Goal: Obtain resource: Download file/media

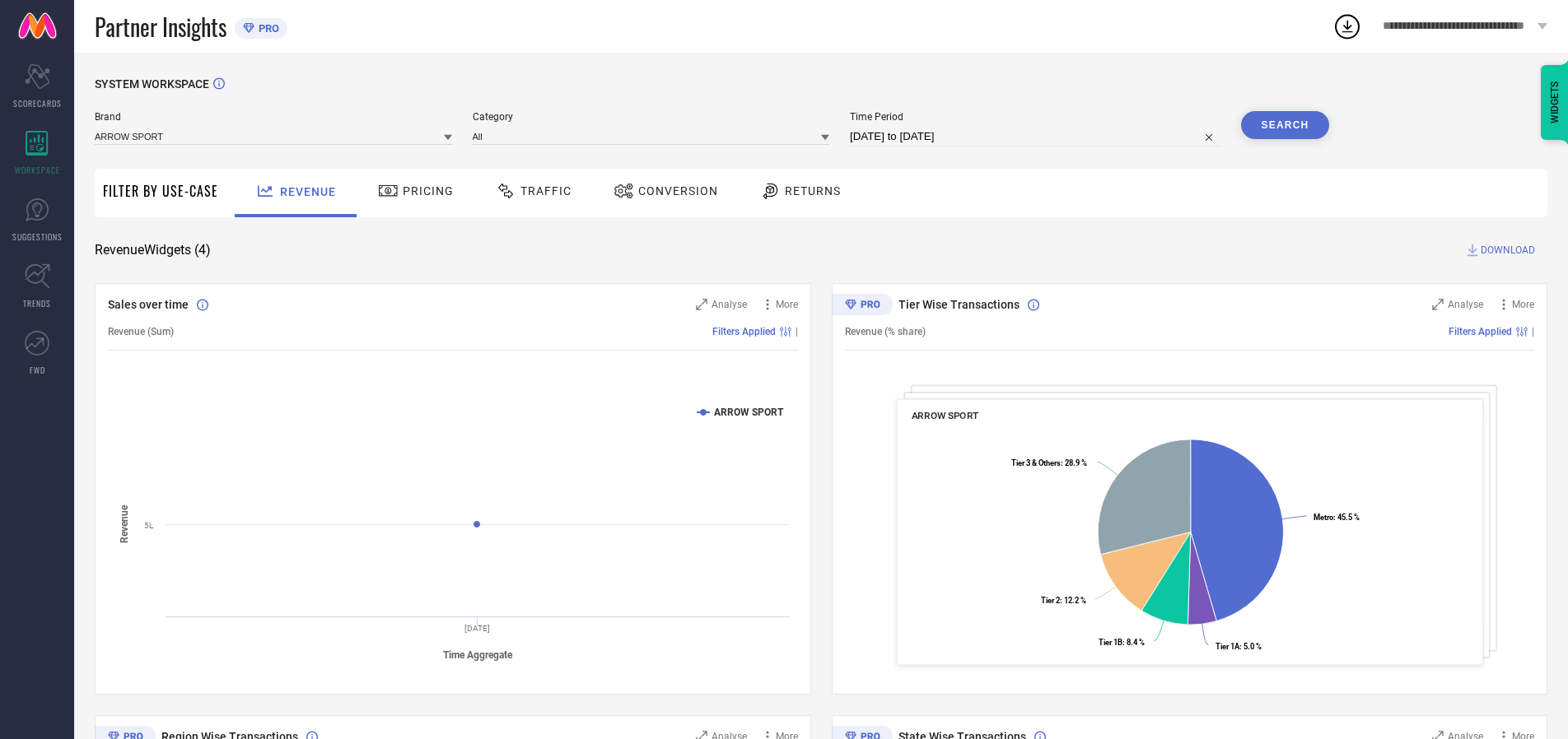
click at [529, 191] on span "Traffic" at bounding box center [545, 191] width 51 height 13
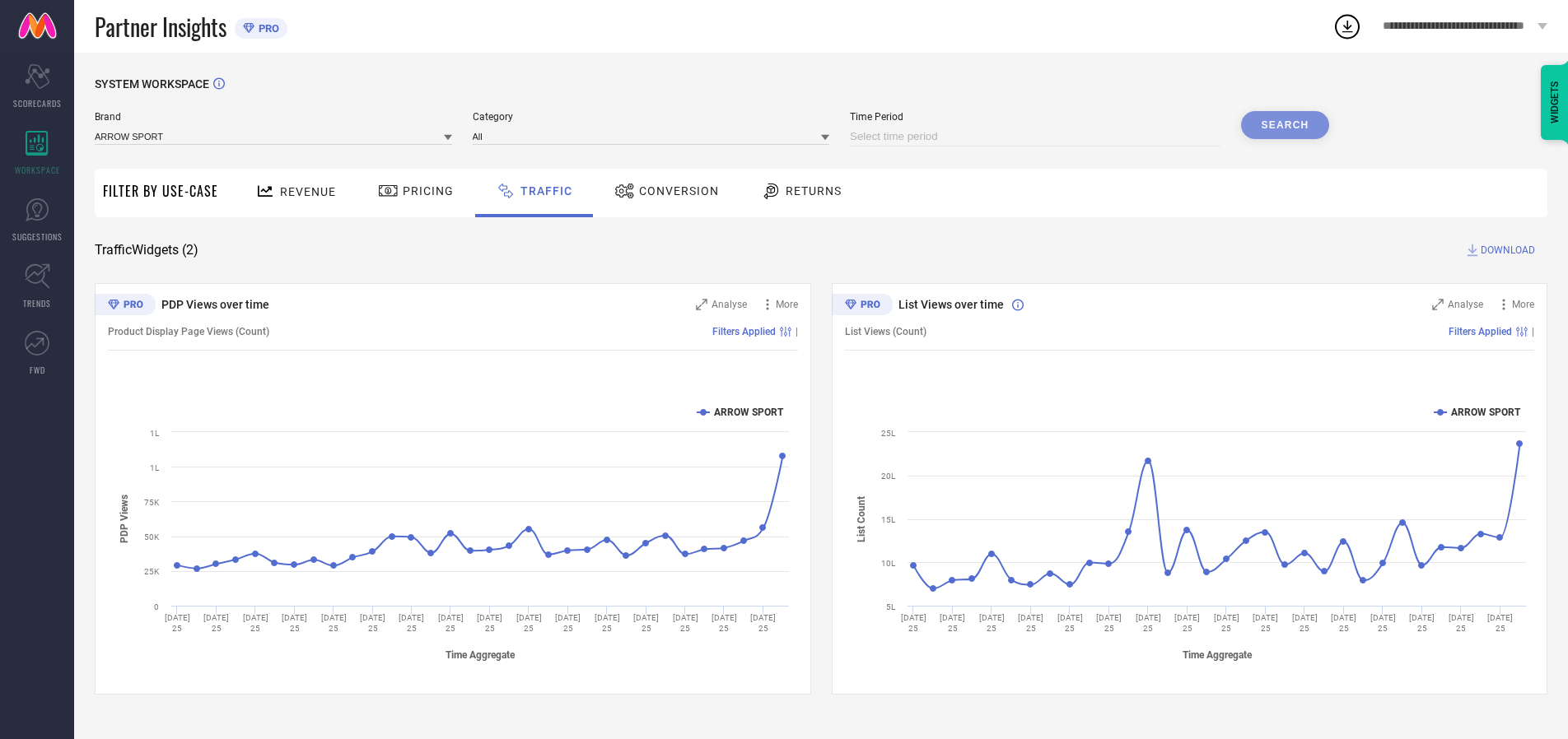
click at [1038, 137] on input at bounding box center [1035, 136] width 371 height 19
select select "8"
select select "2025"
select select "9"
select select "2025"
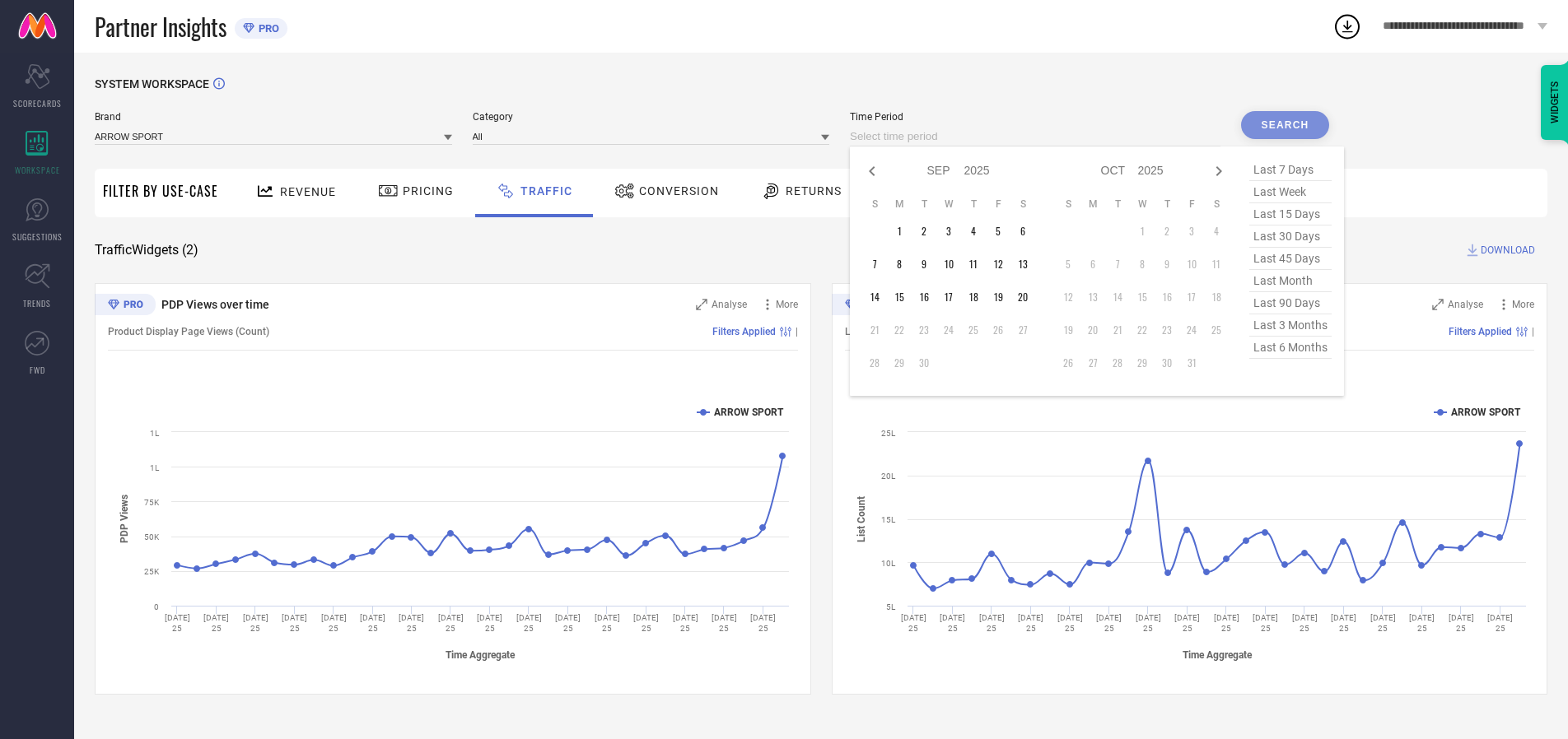
click at [1028, 297] on td "20" at bounding box center [1023, 297] width 24 height 24
type input "[DATE] to [DATE]"
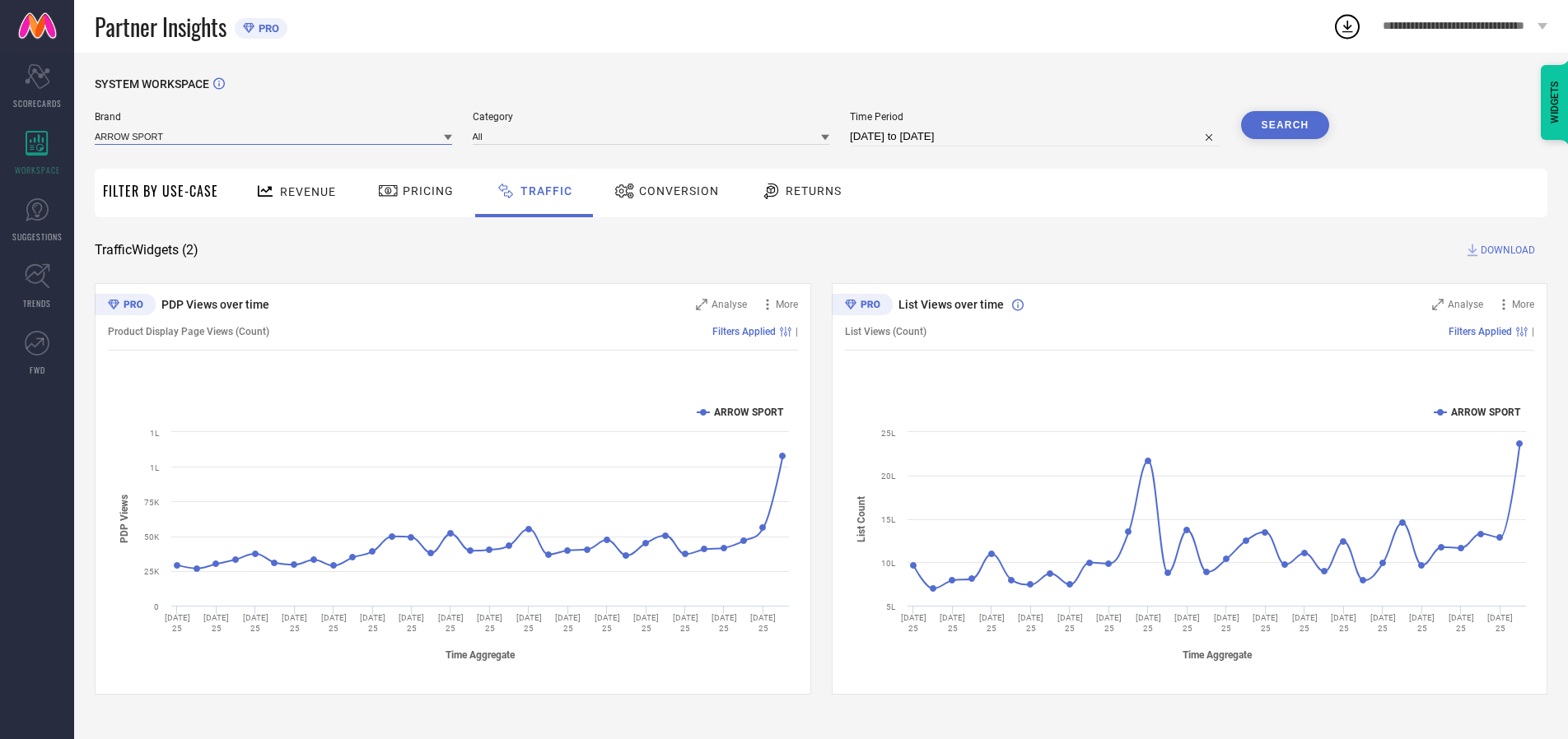
click at [274, 136] on input at bounding box center [273, 136] width 357 height 18
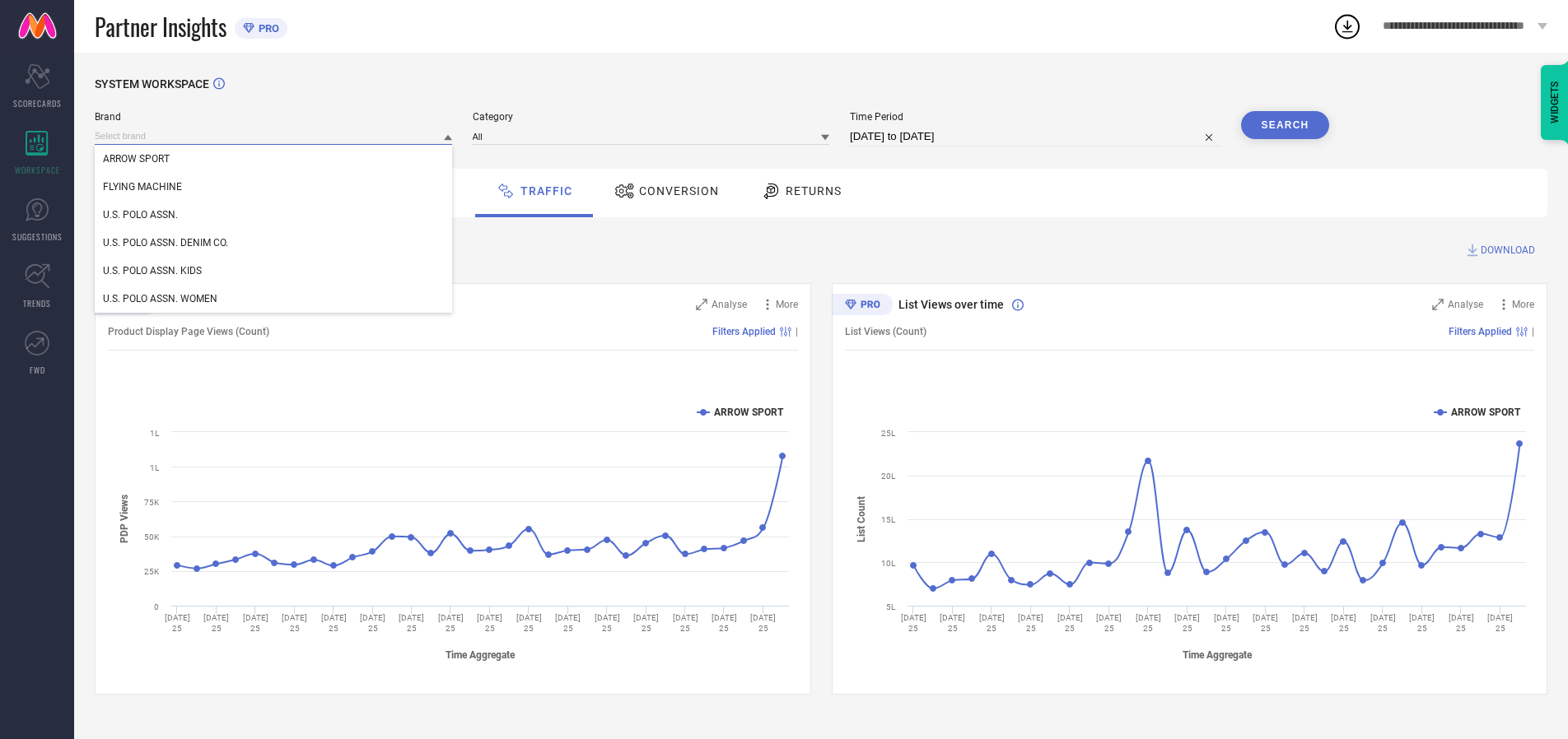
click at [274, 136] on input at bounding box center [273, 136] width 357 height 18
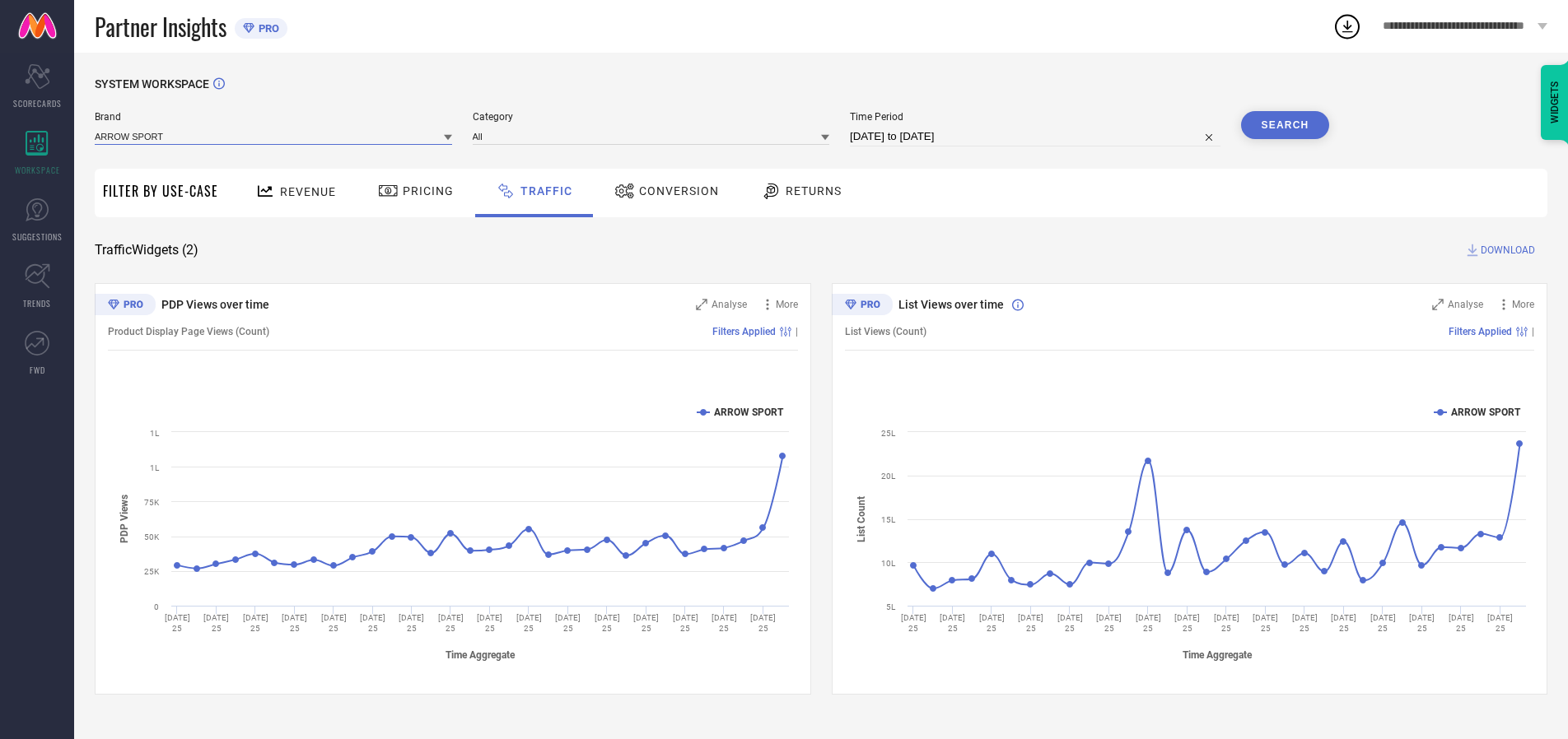
click at [274, 136] on input at bounding box center [273, 136] width 357 height 18
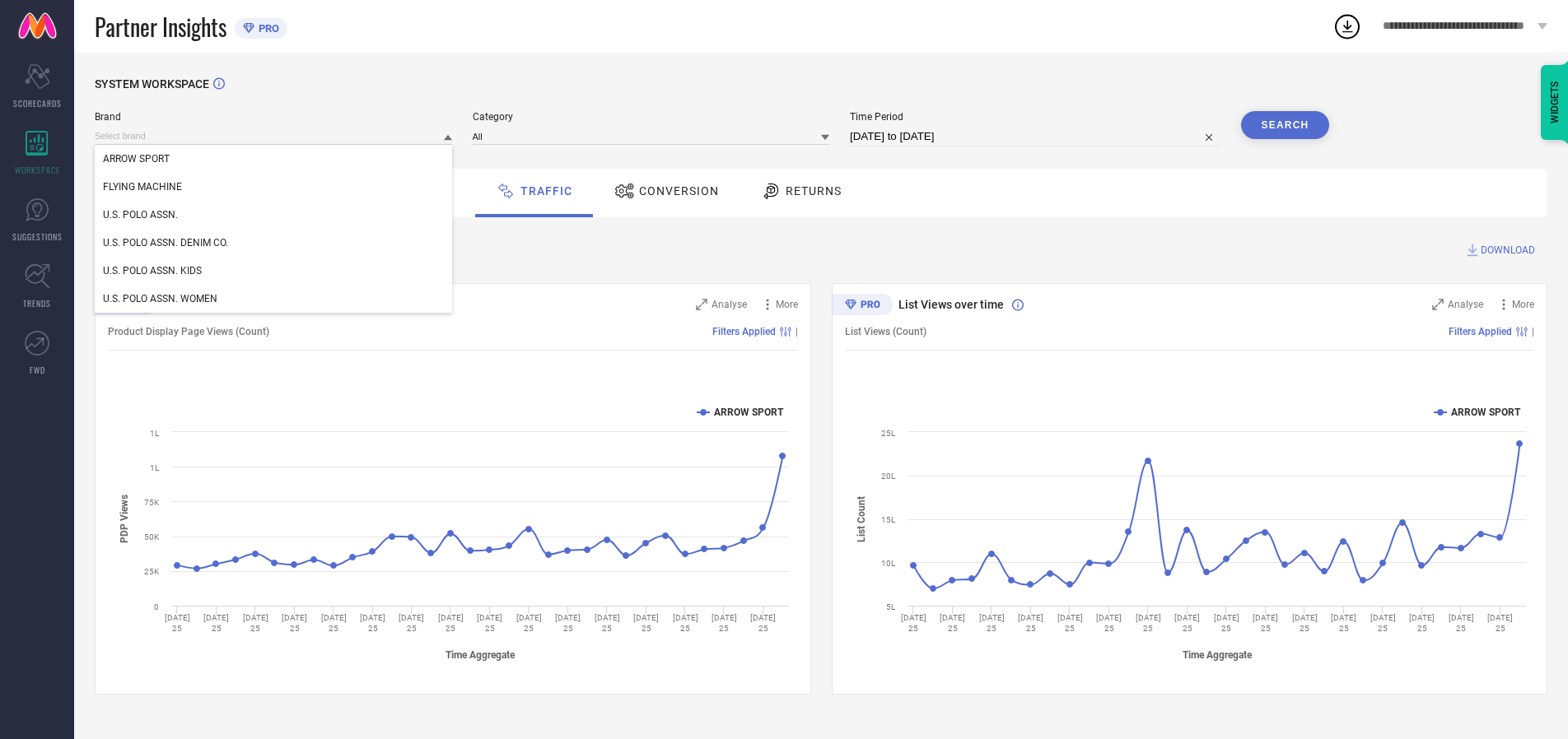
click at [274, 215] on div "U.S. POLO ASSN." at bounding box center [273, 214] width 357 height 28
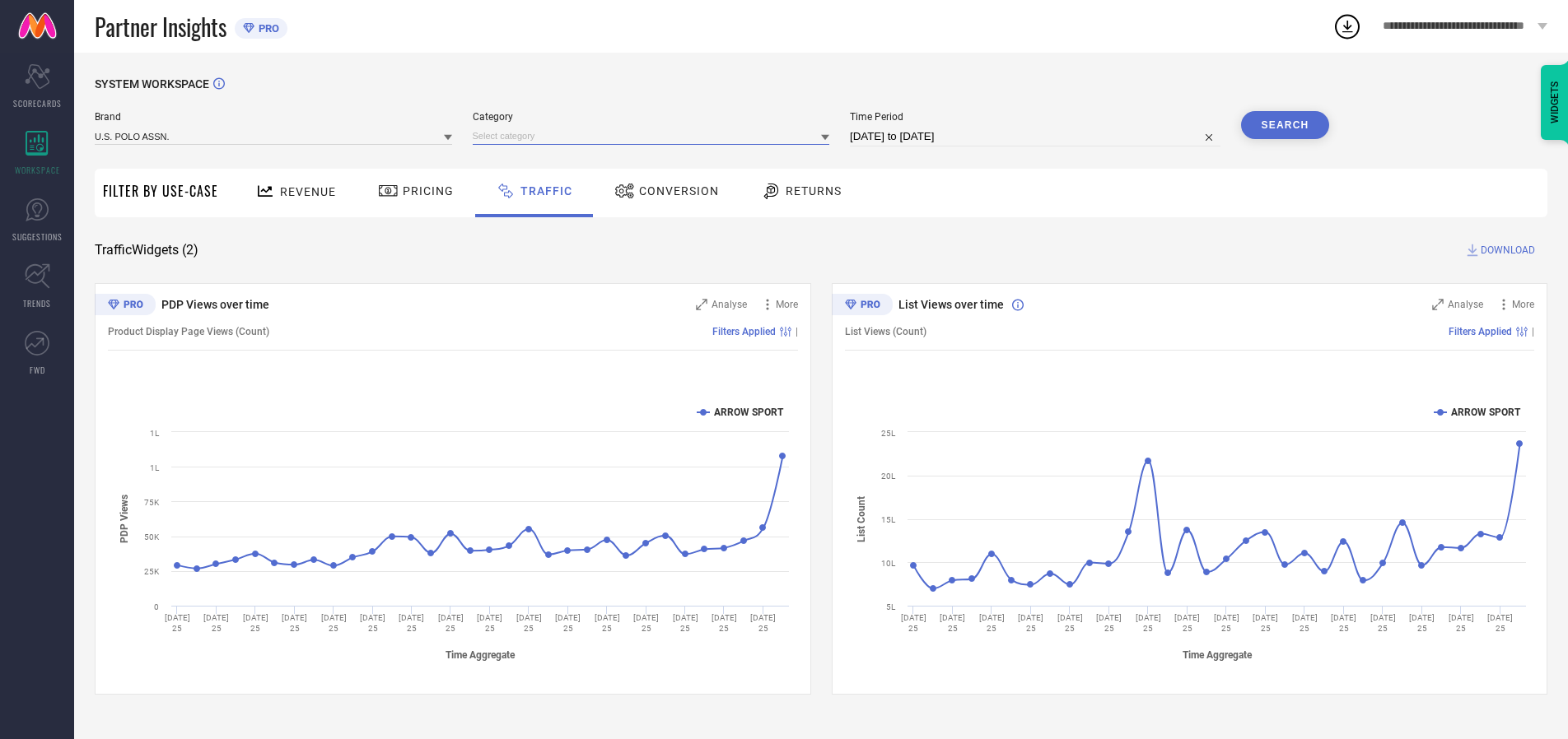
click at [655, 136] on input at bounding box center [652, 136] width 357 height 18
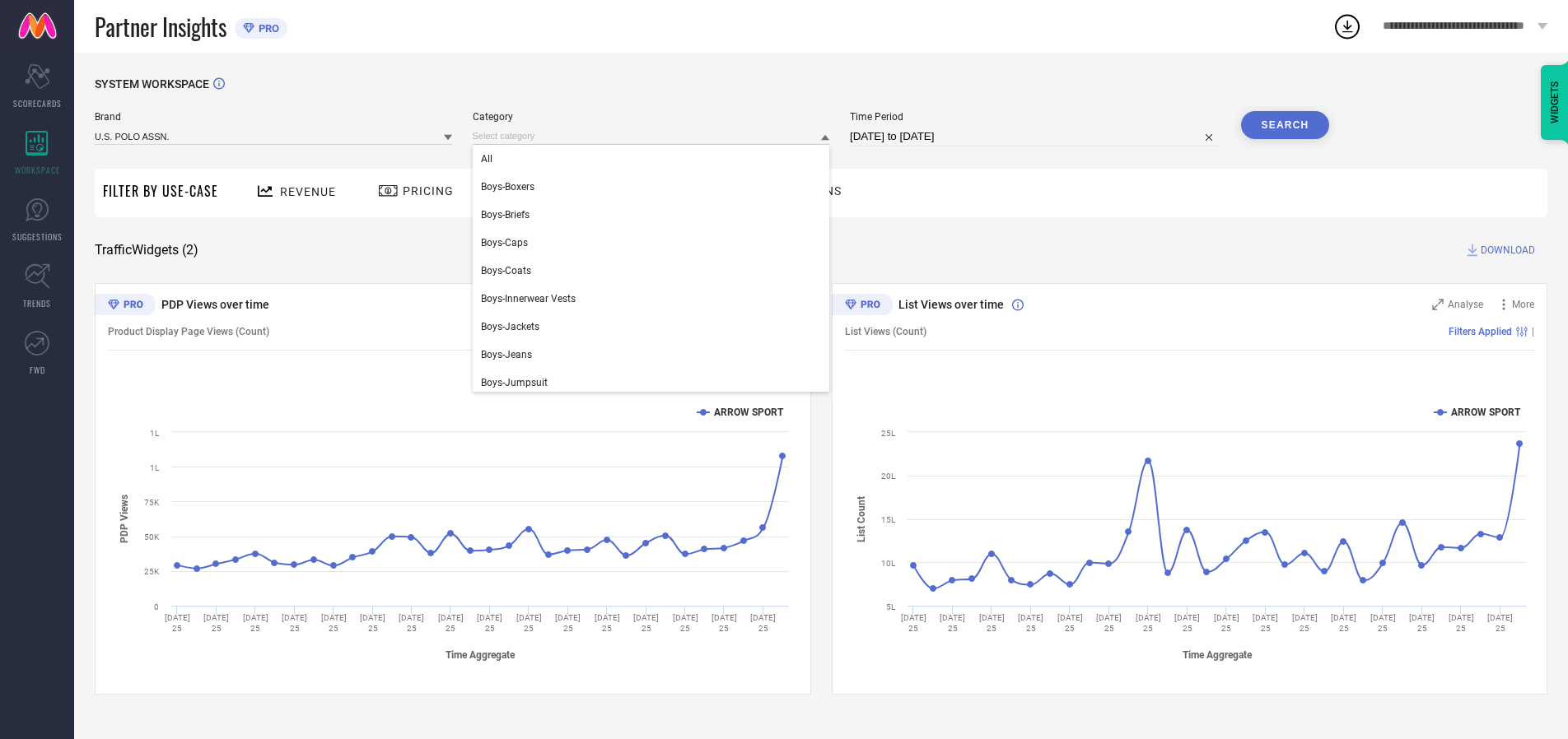
click at [655, 159] on div "All" at bounding box center [652, 158] width 357 height 28
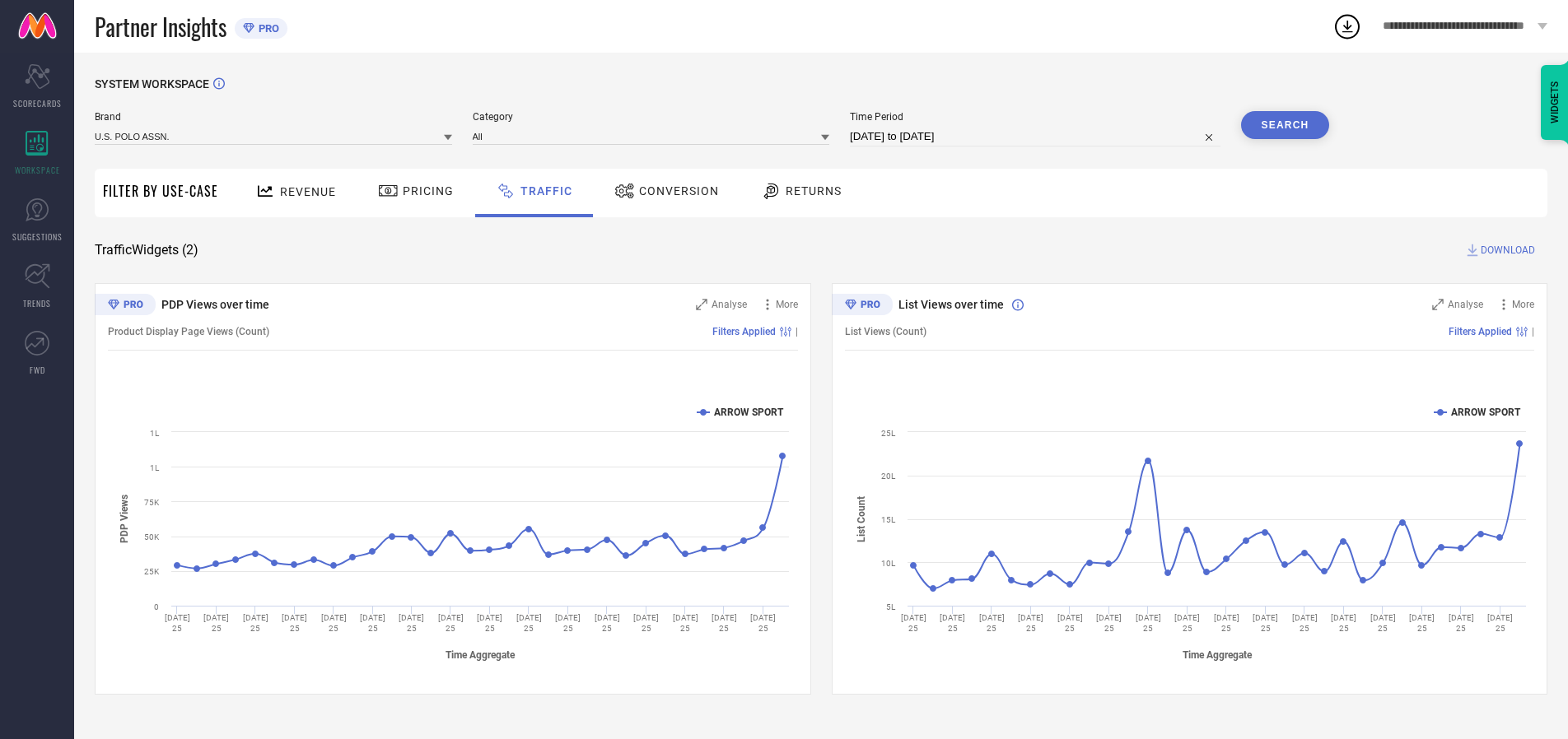
click at [1285, 126] on button "Search" at bounding box center [1286, 125] width 89 height 28
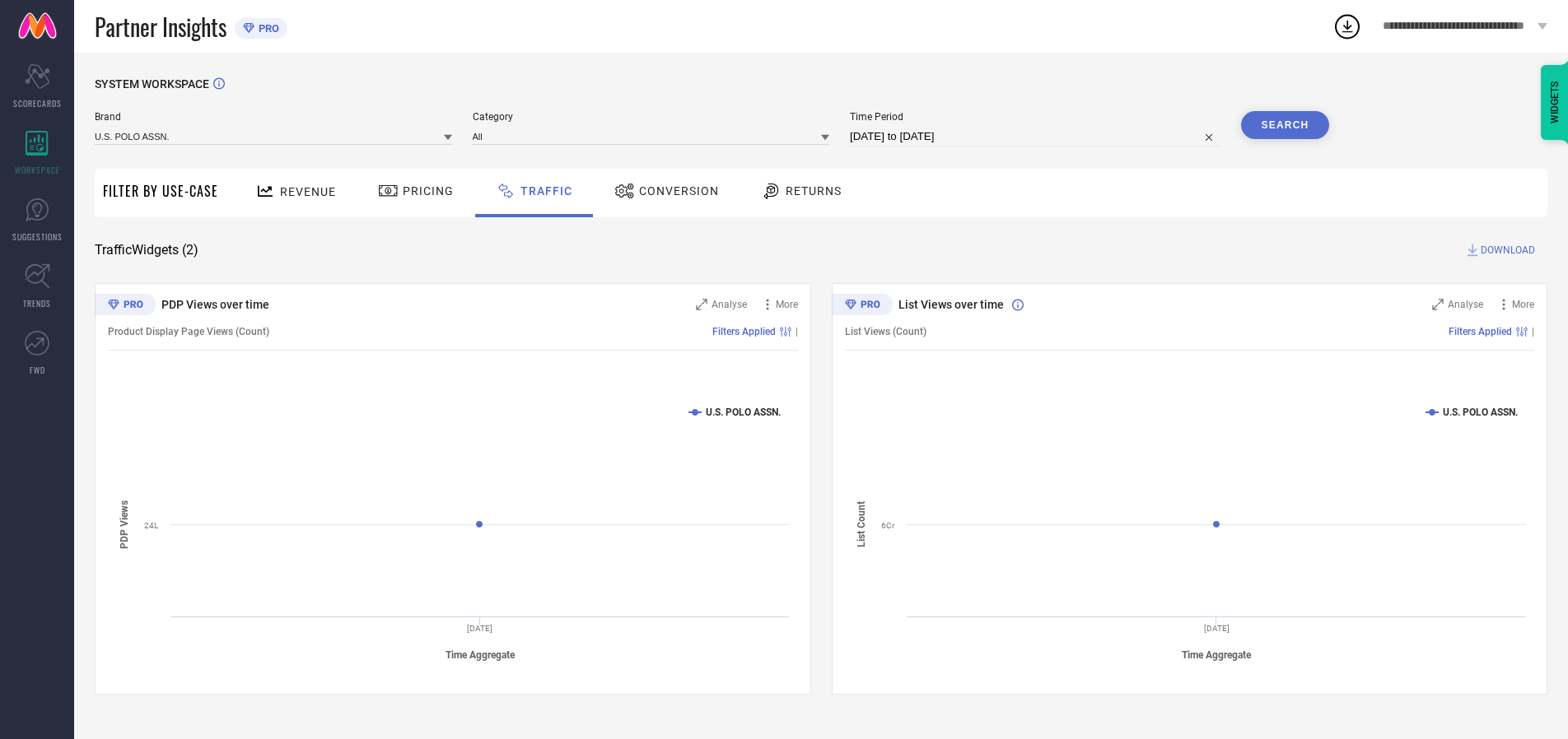
click at [1506, 250] on span "DOWNLOAD" at bounding box center [1508, 250] width 54 height 17
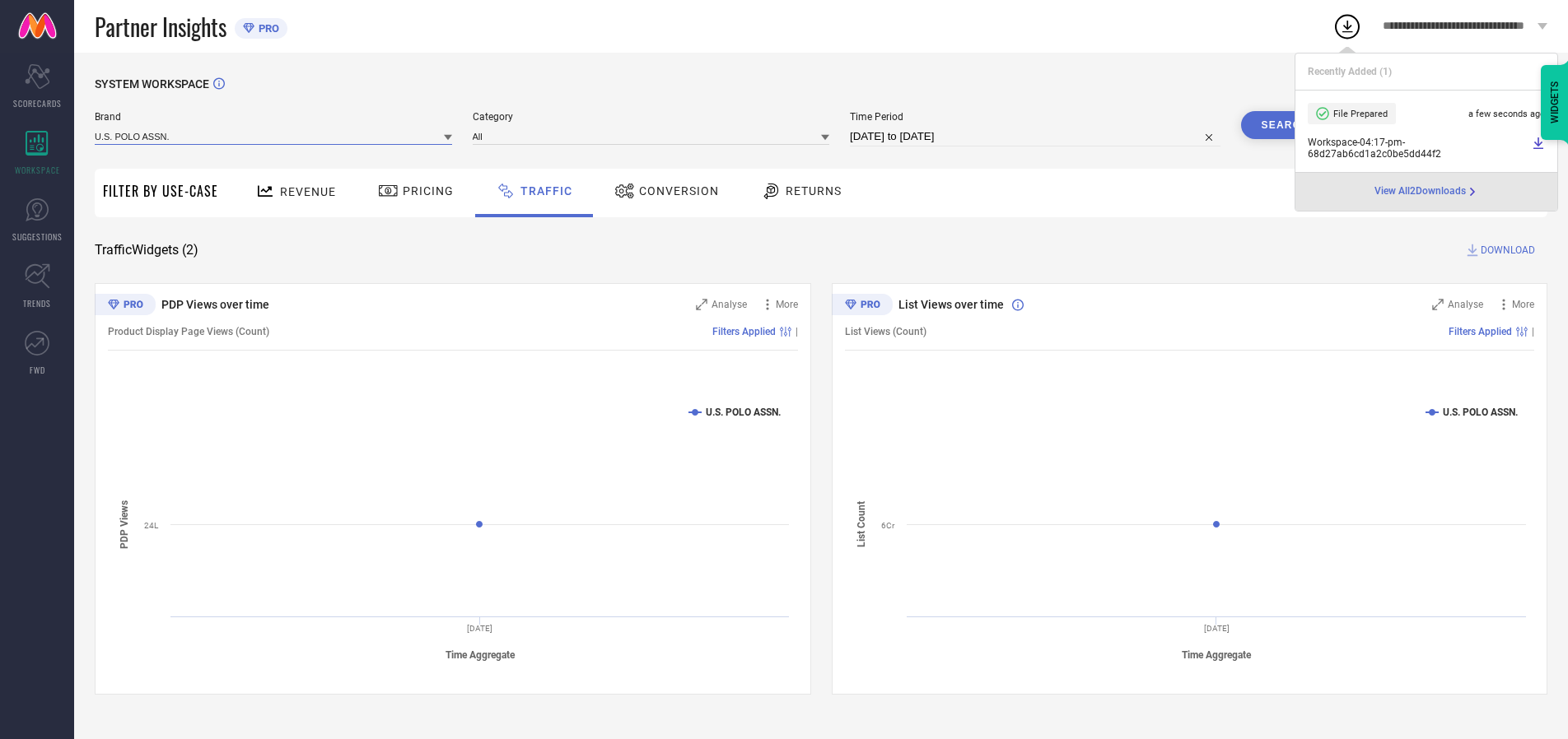
click at [274, 136] on input at bounding box center [273, 136] width 357 height 18
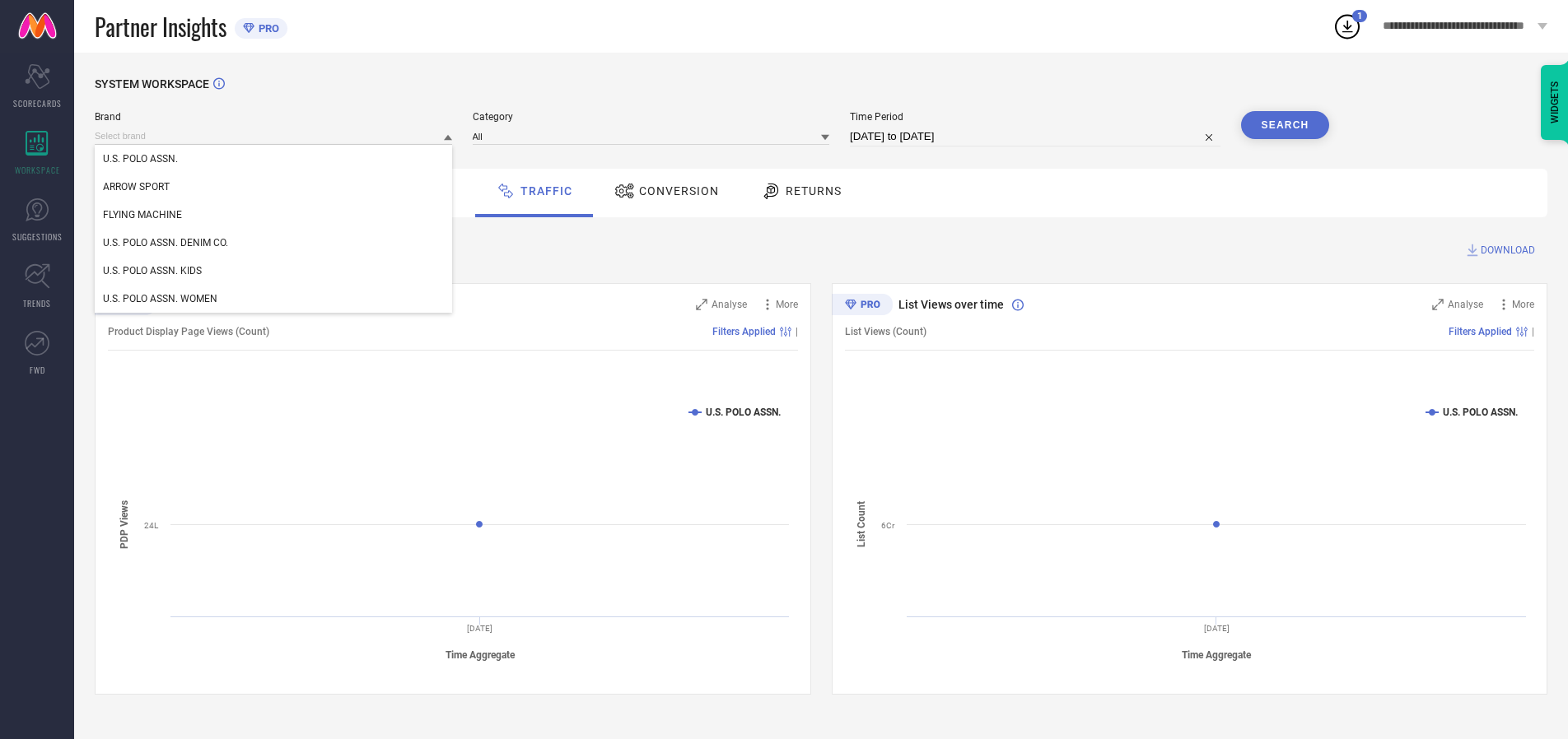
click at [274, 243] on div "U.S. POLO ASSN. DENIM CO." at bounding box center [273, 243] width 357 height 28
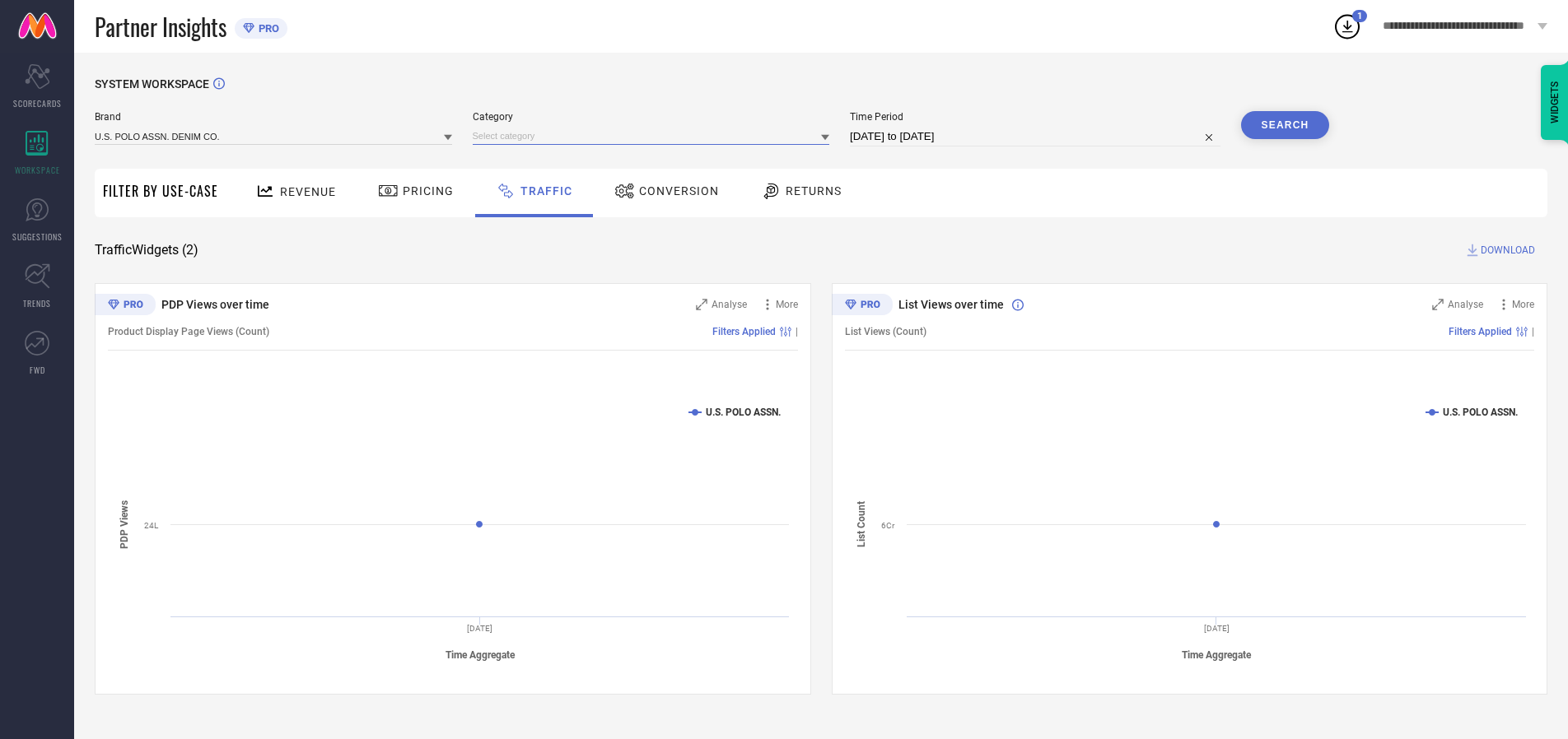
click at [655, 136] on input at bounding box center [652, 136] width 357 height 18
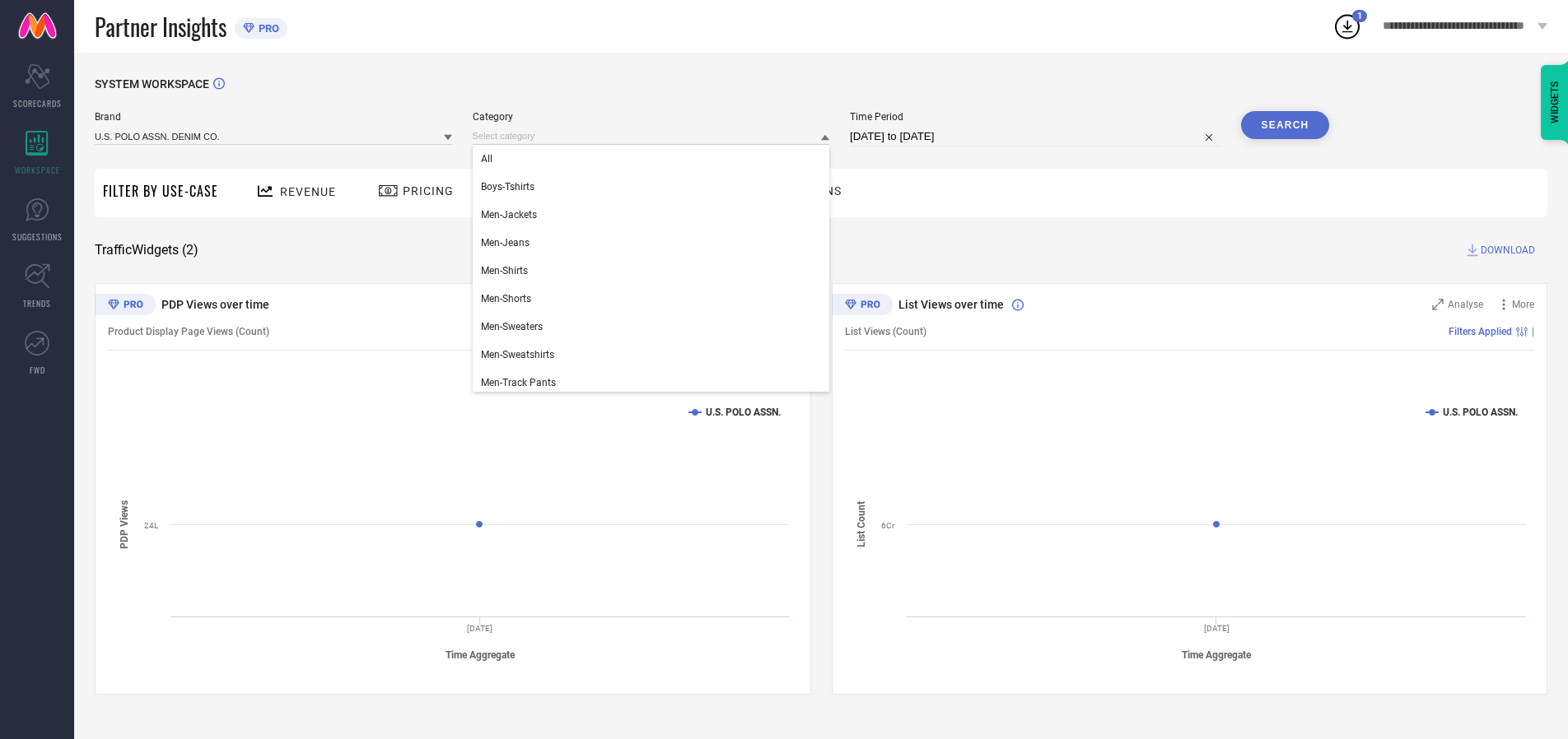
click at [655, 159] on div "All" at bounding box center [652, 158] width 357 height 28
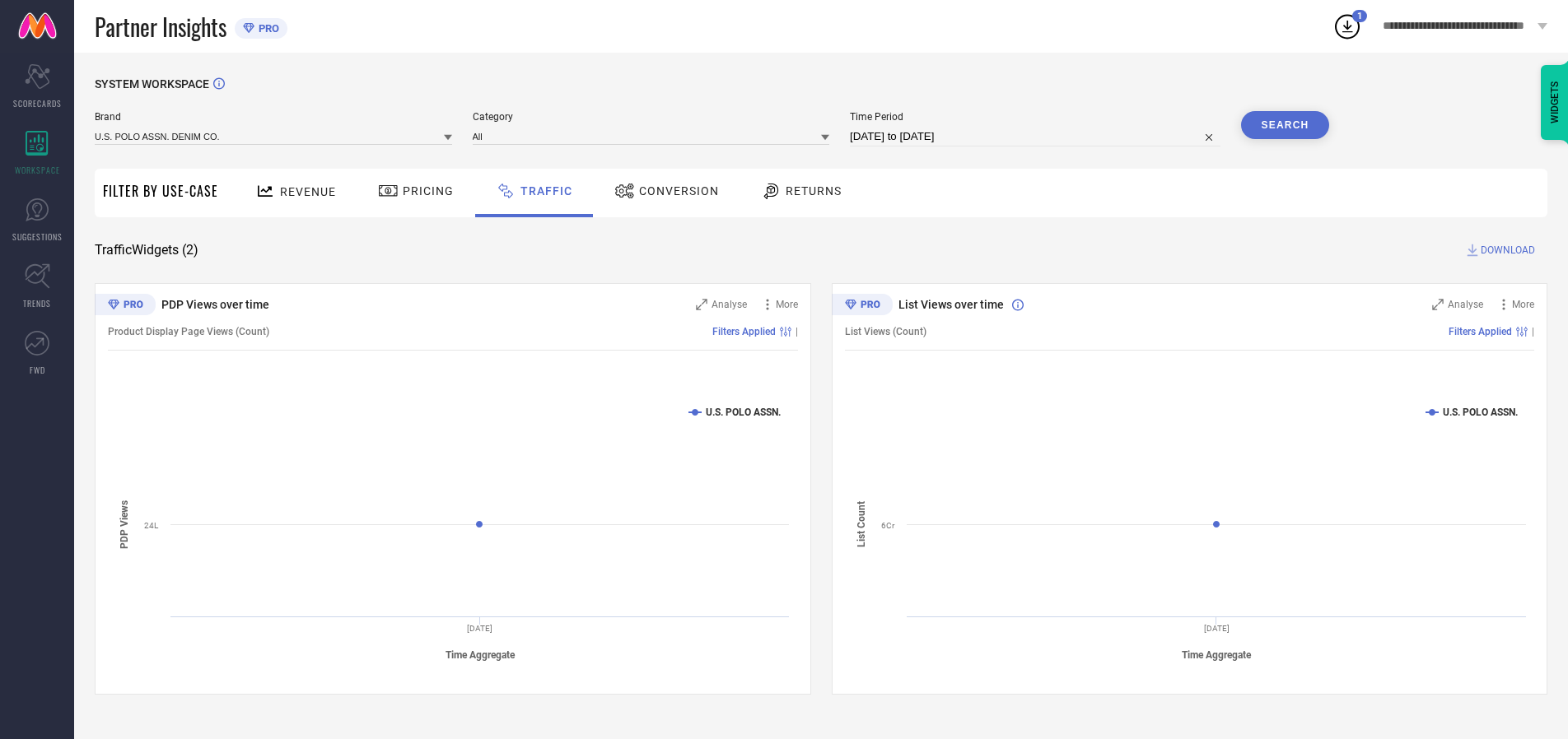
click at [1285, 126] on button "Search" at bounding box center [1286, 125] width 89 height 28
click at [1506, 250] on span "DOWNLOAD" at bounding box center [1508, 250] width 54 height 17
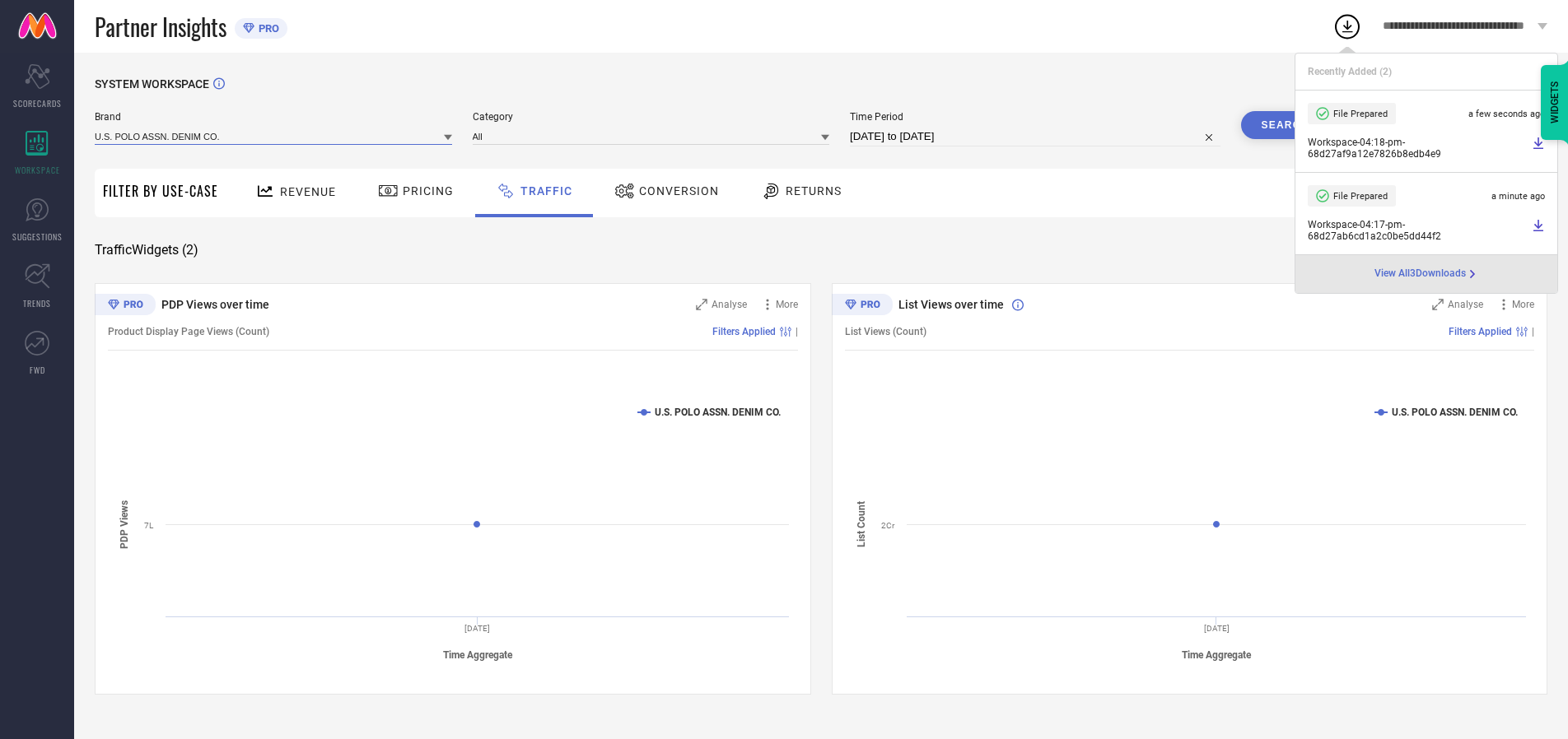
click at [274, 136] on input at bounding box center [273, 136] width 357 height 18
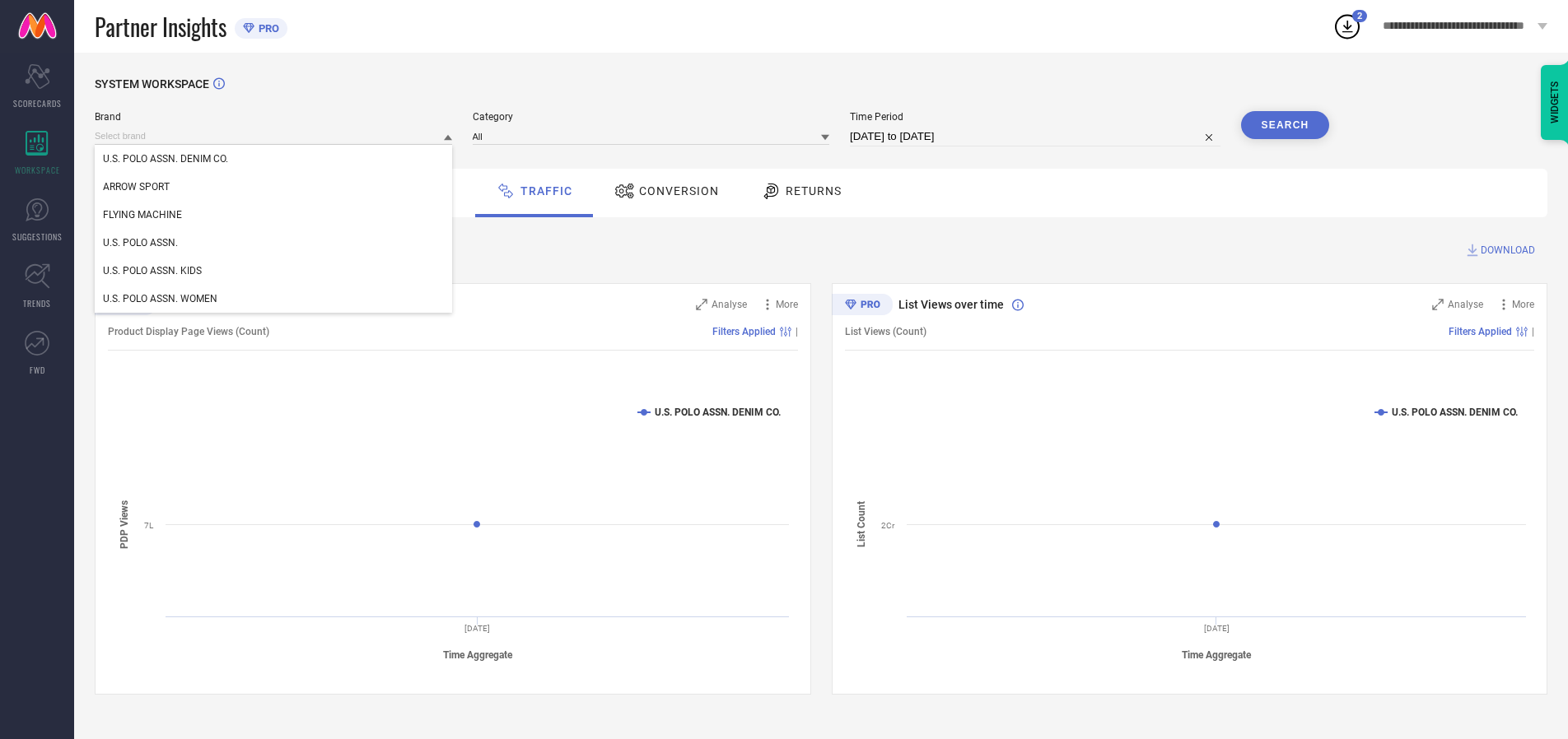
click at [274, 270] on div "U.S. POLO ASSN. KIDS" at bounding box center [273, 270] width 357 height 28
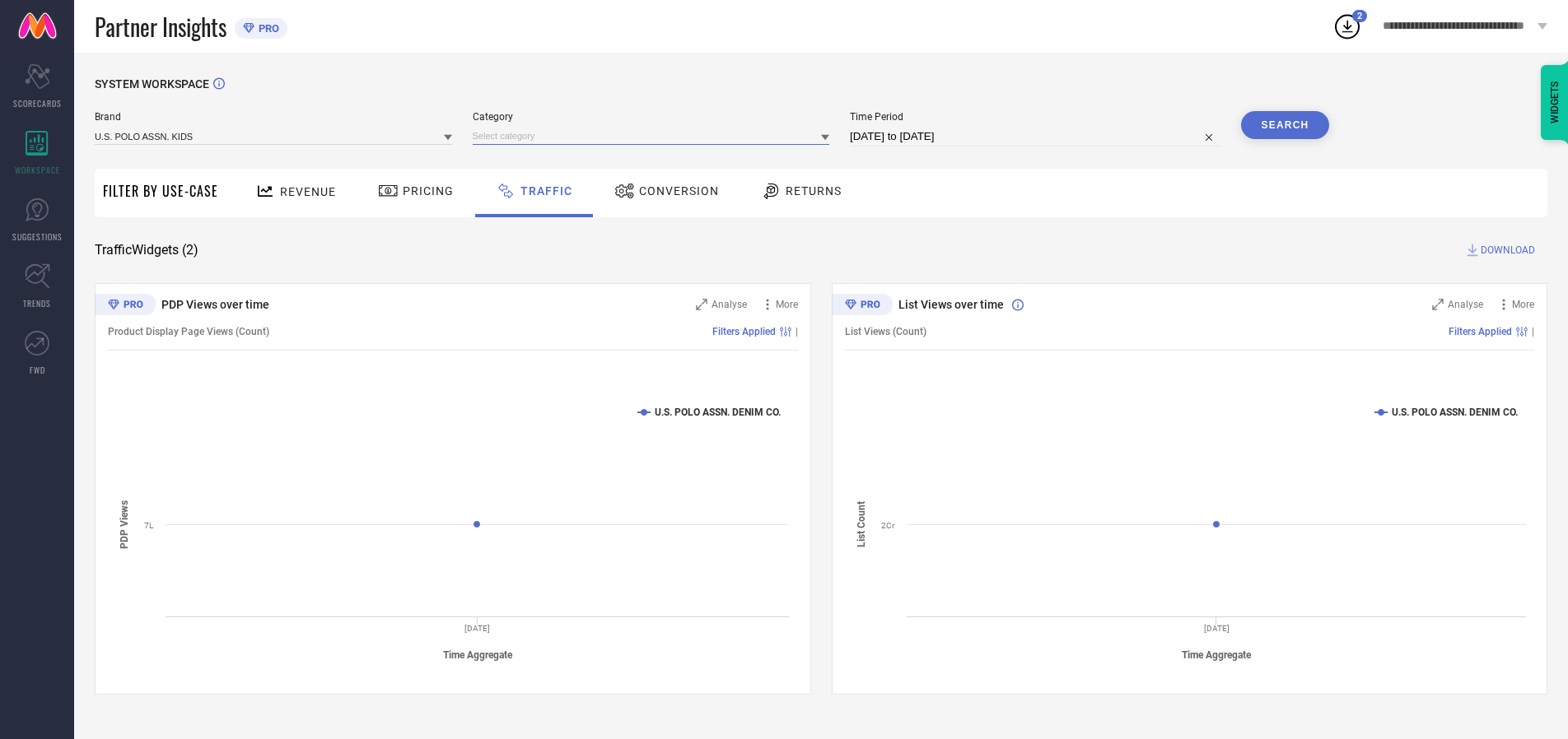
click at [655, 136] on input at bounding box center [652, 136] width 357 height 18
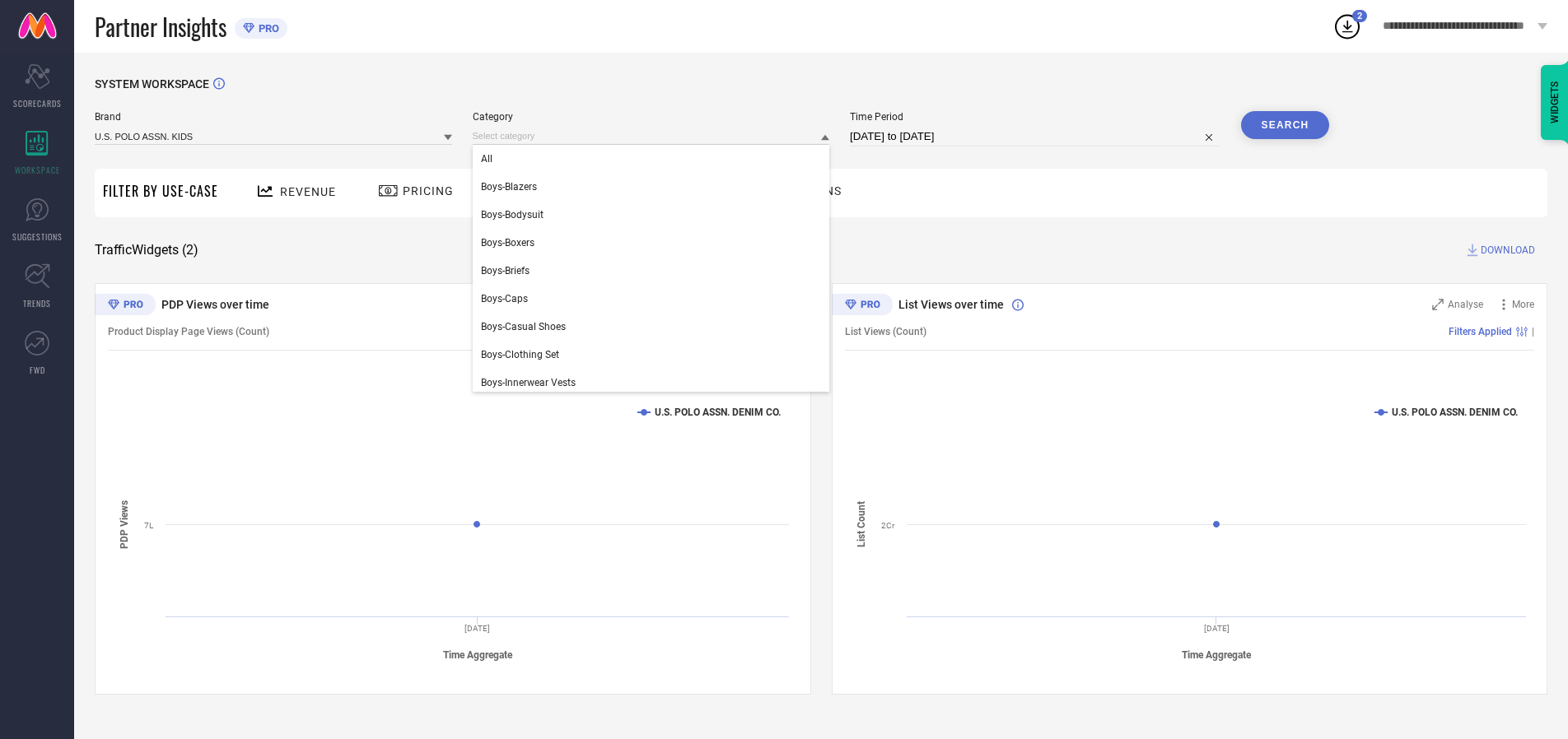
click at [655, 159] on div "All" at bounding box center [652, 158] width 357 height 28
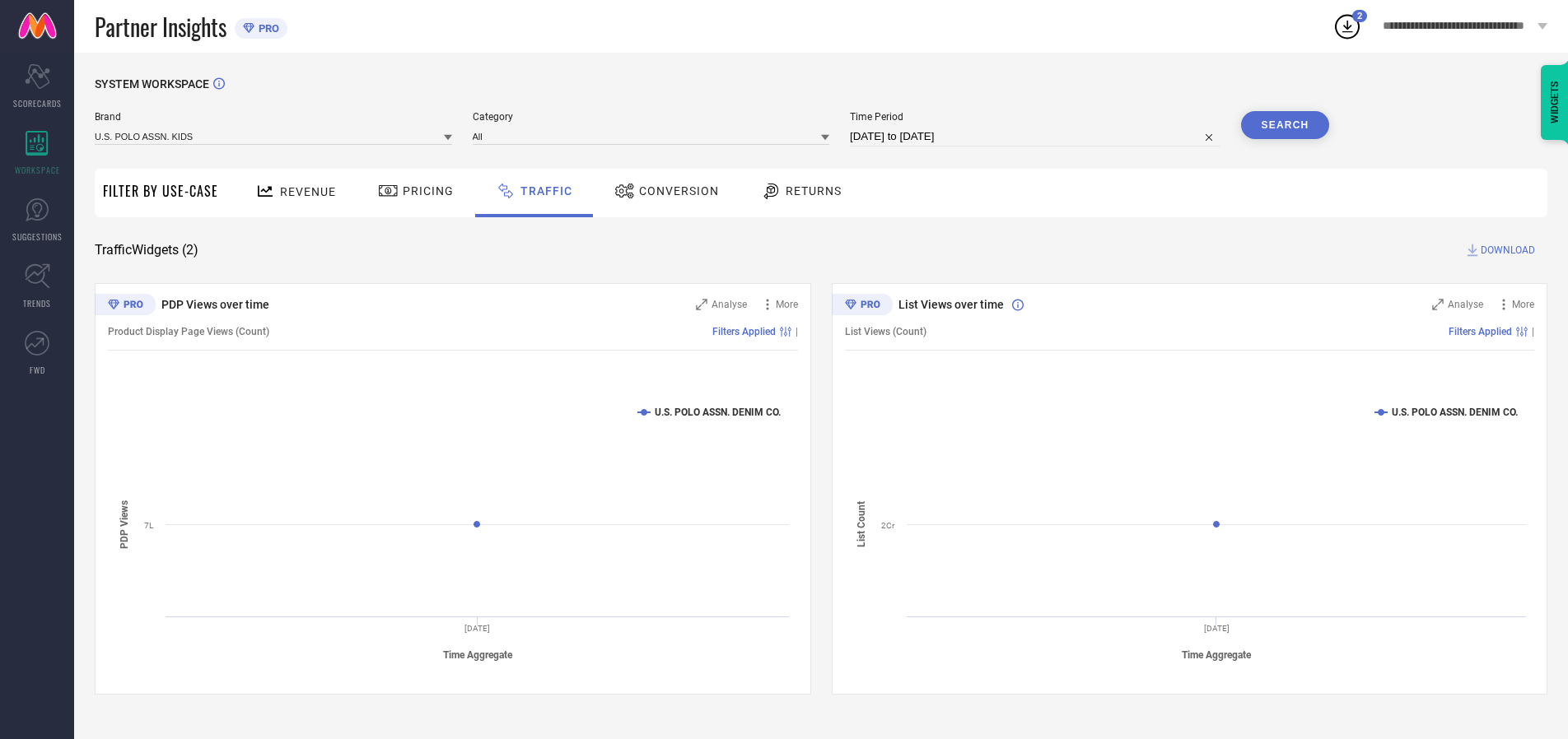
click at [1285, 126] on button "Search" at bounding box center [1286, 125] width 89 height 28
click at [1506, 250] on span "DOWNLOAD" at bounding box center [1508, 250] width 54 height 17
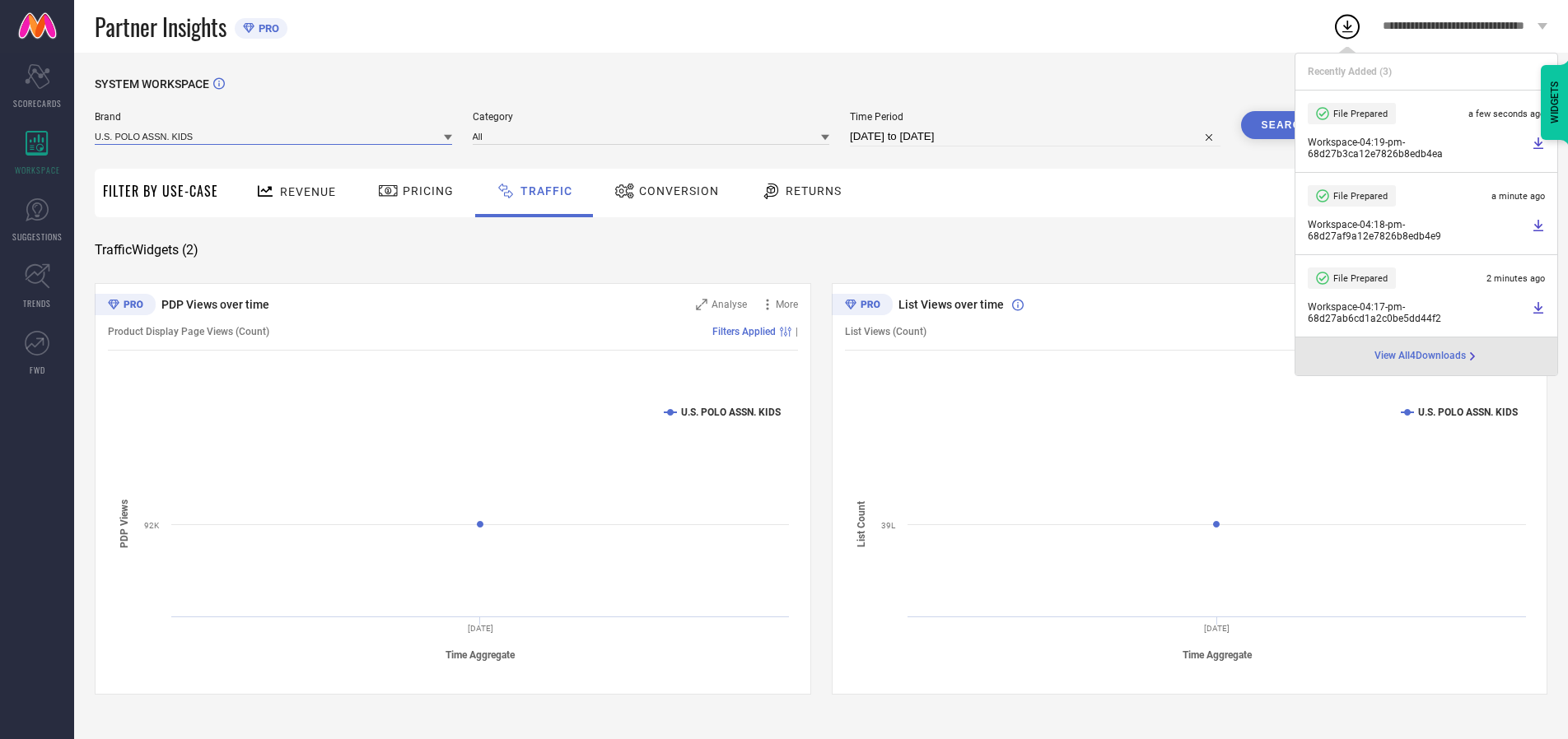
click at [274, 136] on input at bounding box center [273, 136] width 357 height 18
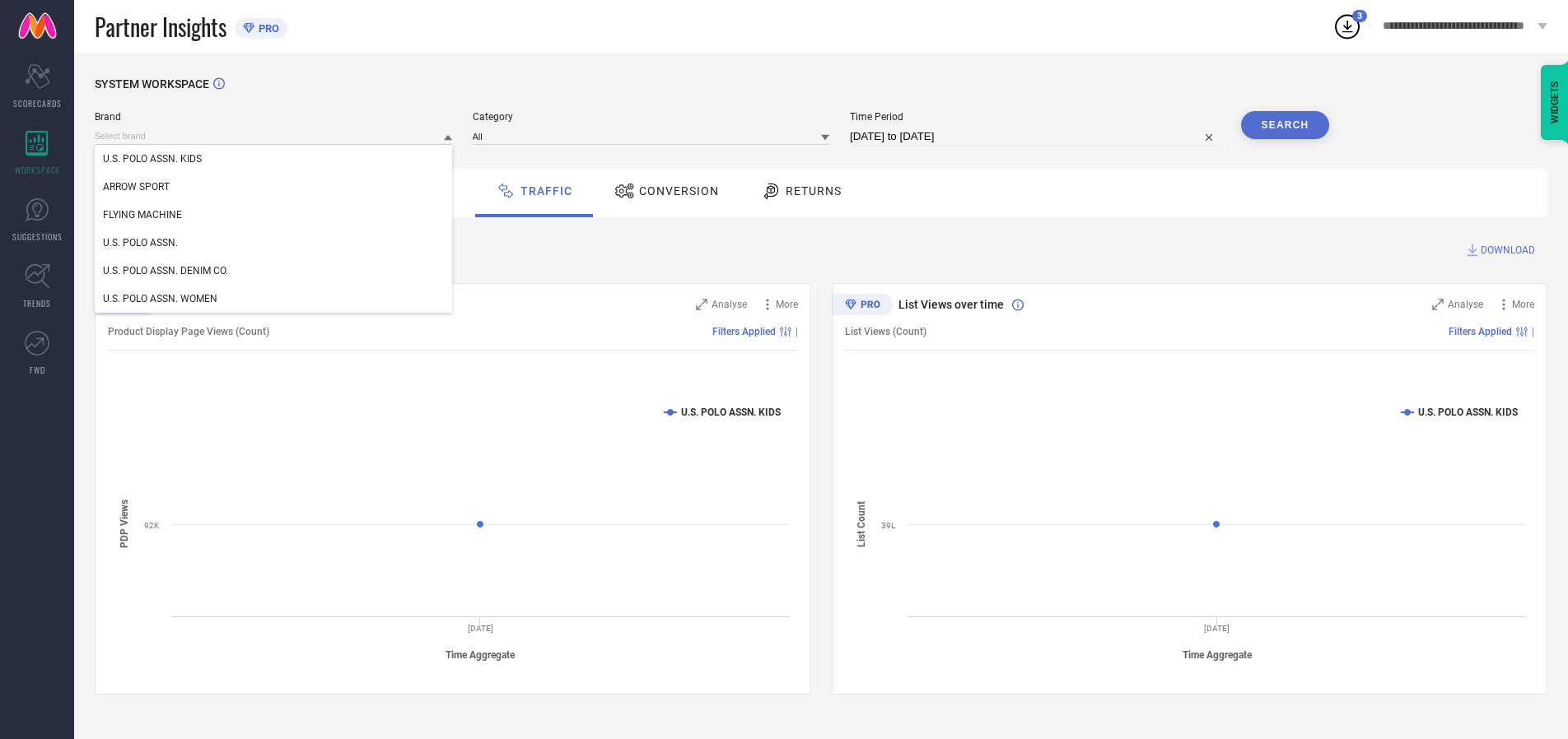
click at [274, 299] on div "U.S. POLO ASSN. WOMEN" at bounding box center [273, 298] width 357 height 28
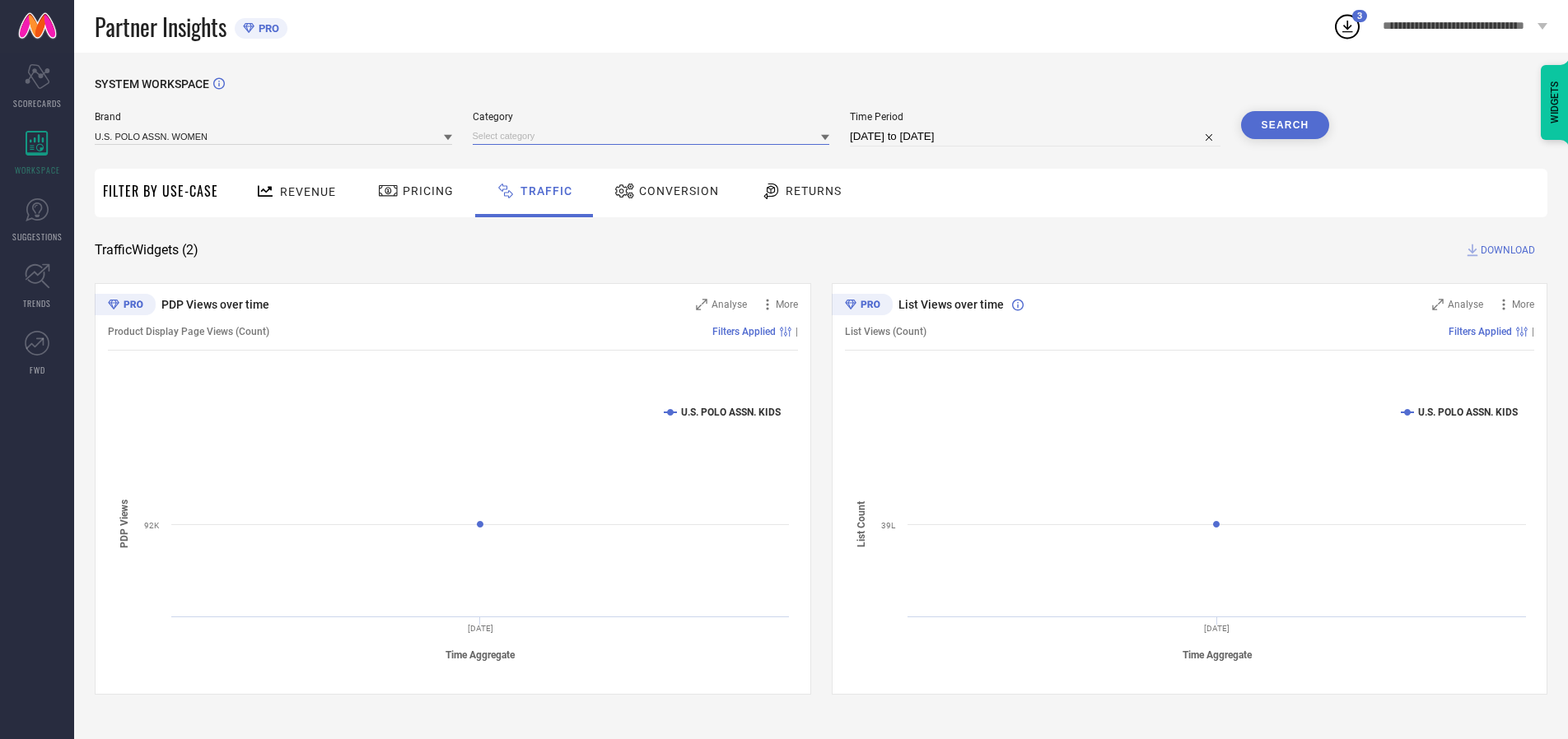
click at [655, 136] on input at bounding box center [652, 136] width 357 height 18
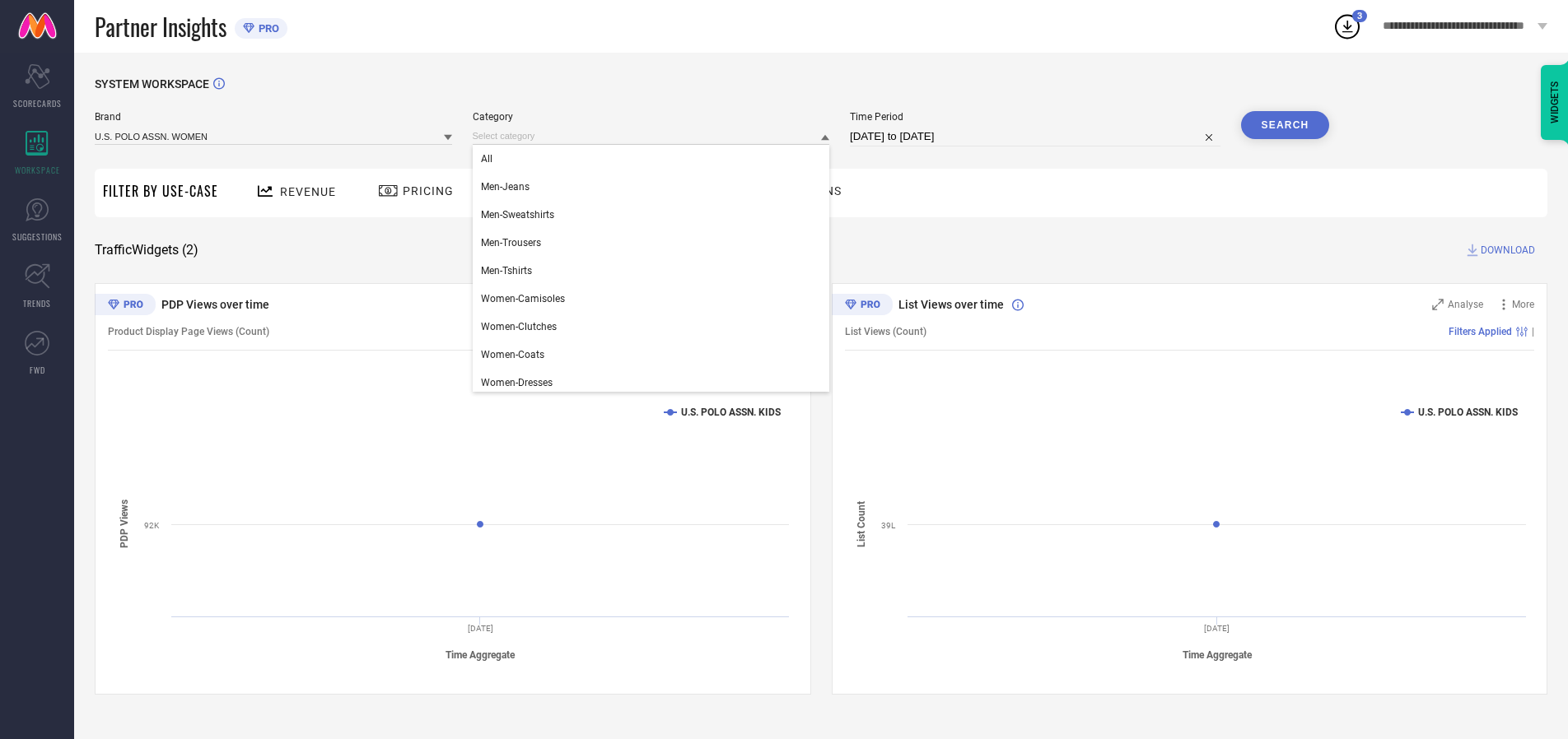
click at [655, 159] on div "All" at bounding box center [652, 158] width 357 height 28
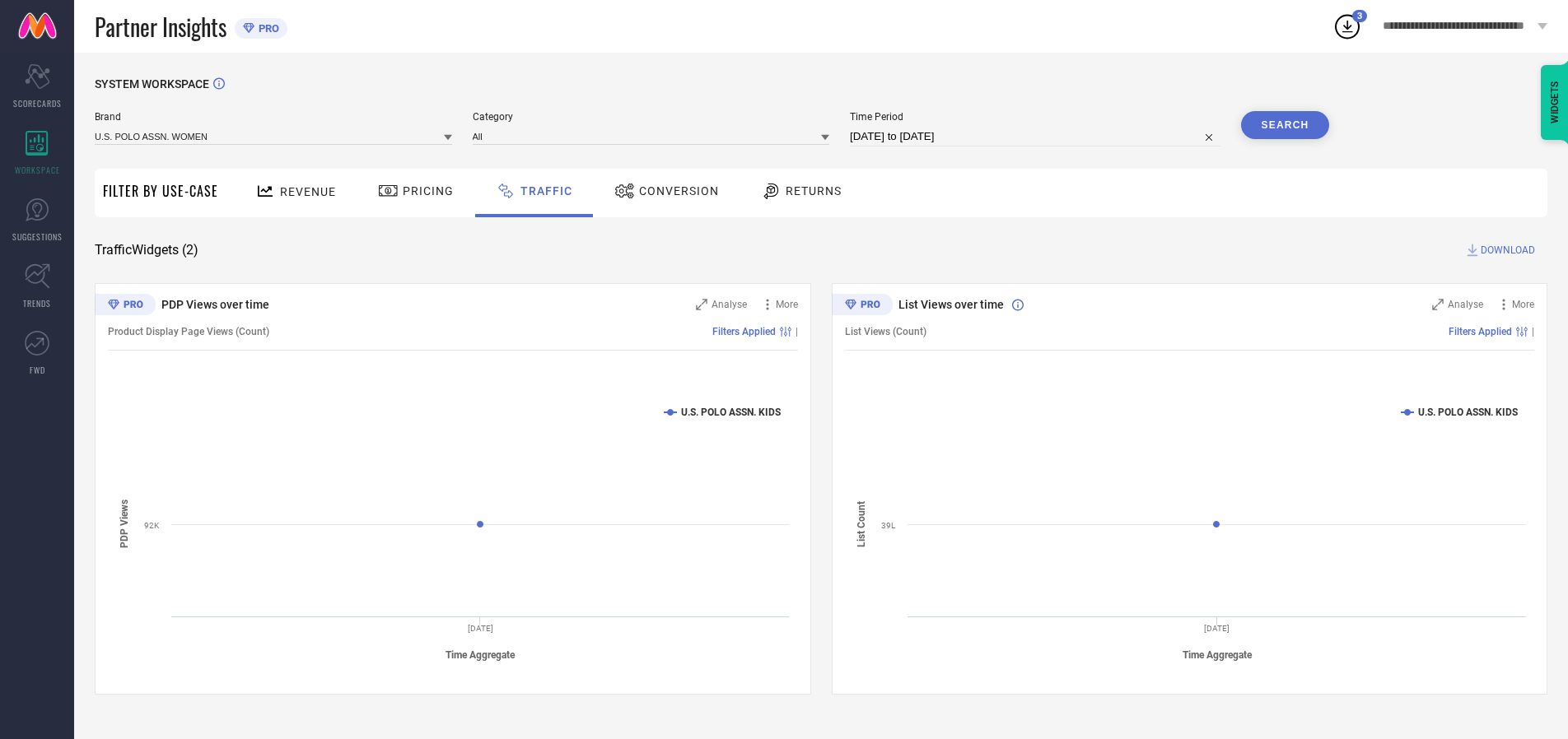
click at [1285, 126] on button "Search" at bounding box center [1286, 125] width 89 height 28
click at [1506, 250] on span "DOWNLOAD" at bounding box center [1508, 250] width 54 height 17
